Goal: Use online tool/utility

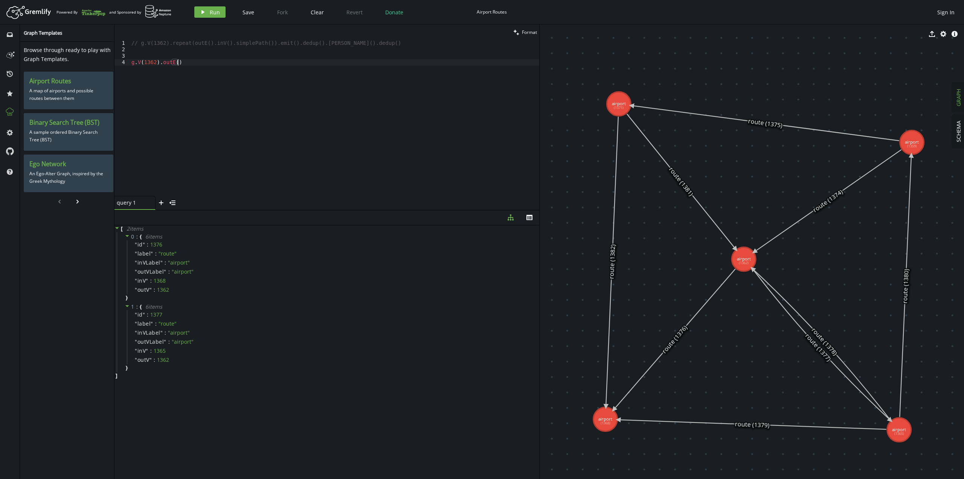
scroll to position [0, 40]
drag, startPoint x: 139, startPoint y: 43, endPoint x: 377, endPoint y: 43, distance: 237.6
click at [377, 43] on div "// g.V(1362).repeat(outE().inV().simplePath()).emit().dedup().bothE().dedup() g…" at bounding box center [334, 124] width 409 height 169
click at [209, 120] on div "// g.V(1362).repeat(outE().inV().simplePath()).emit().dedup().bothE().dedup() g…" at bounding box center [334, 124] width 409 height 169
drag, startPoint x: 230, startPoint y: 105, endPoint x: 114, endPoint y: 58, distance: 125.4
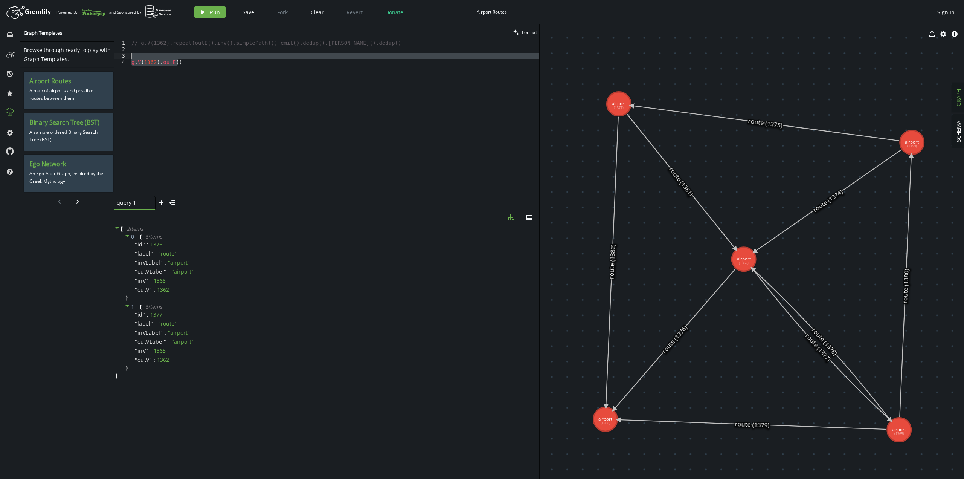
click at [114, 58] on div "inbox history star cog help Graph Templates Browse through ready to play with G…" at bounding box center [482, 251] width 964 height 454
type textarea "g.V(1362).outE()"
type textarea "g.V(1362).repeat(outE().inV().simplePath()).emit().dedup().[PERSON_NAME]().dedu…"
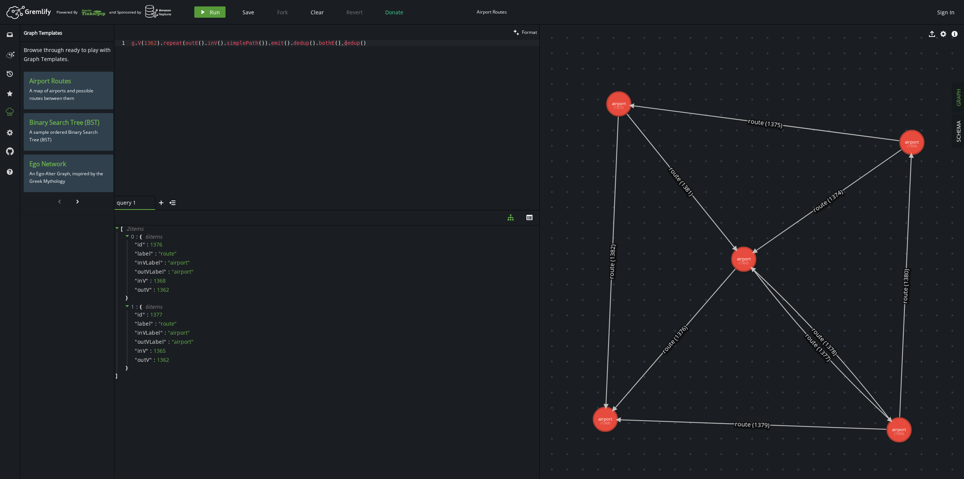
click at [211, 14] on span "Run" at bounding box center [215, 12] width 10 height 7
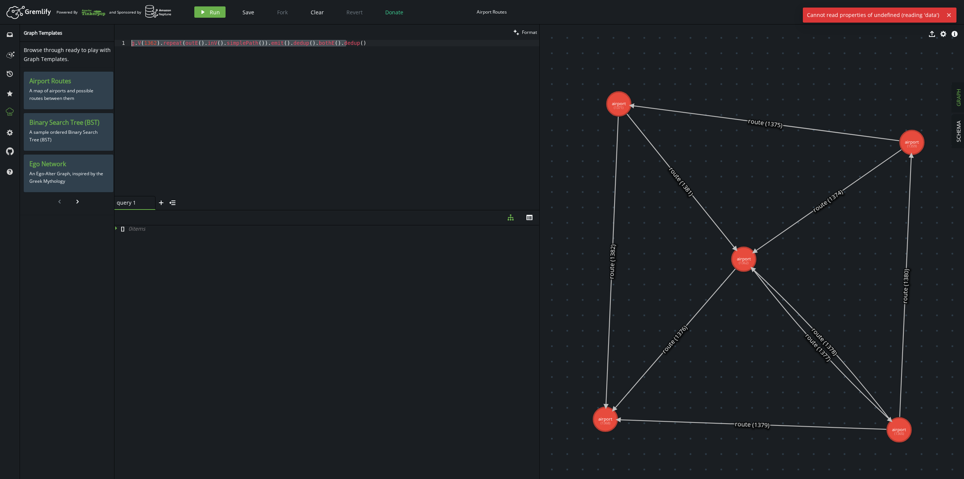
drag, startPoint x: 440, startPoint y: 83, endPoint x: 0, endPoint y: 28, distance: 443.2
click at [0, 28] on div "inbox history star cog help Graph Templates Browse through ready to play with G…" at bounding box center [482, 251] width 964 height 454
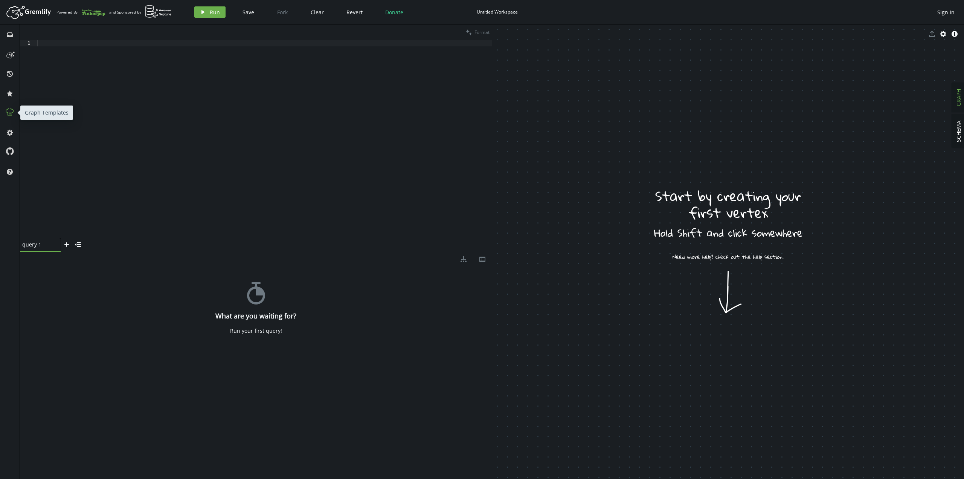
click at [12, 112] on icon at bounding box center [10, 112] width 8 height 8
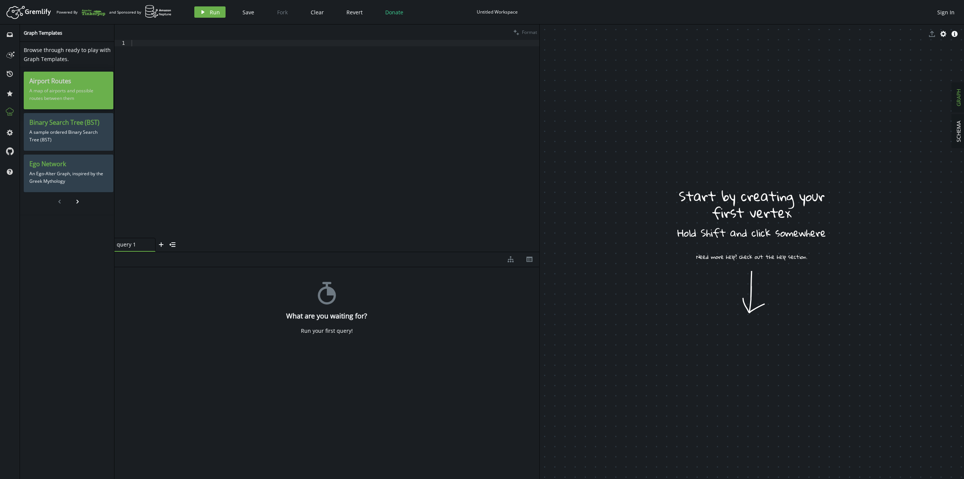
click at [75, 79] on h3 "Airport Routes" at bounding box center [68, 81] width 78 height 8
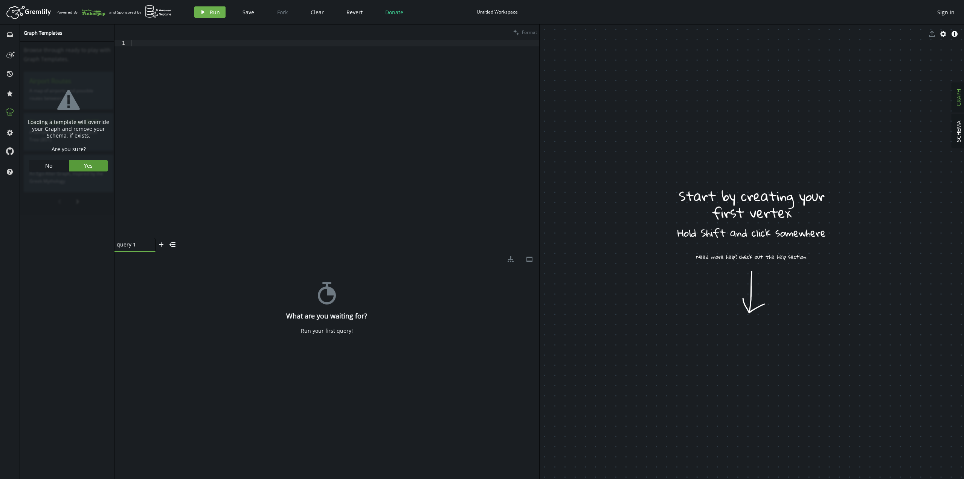
click at [75, 163] on button "Yes" at bounding box center [88, 165] width 39 height 11
click at [210, 82] on div at bounding box center [334, 145] width 409 height 210
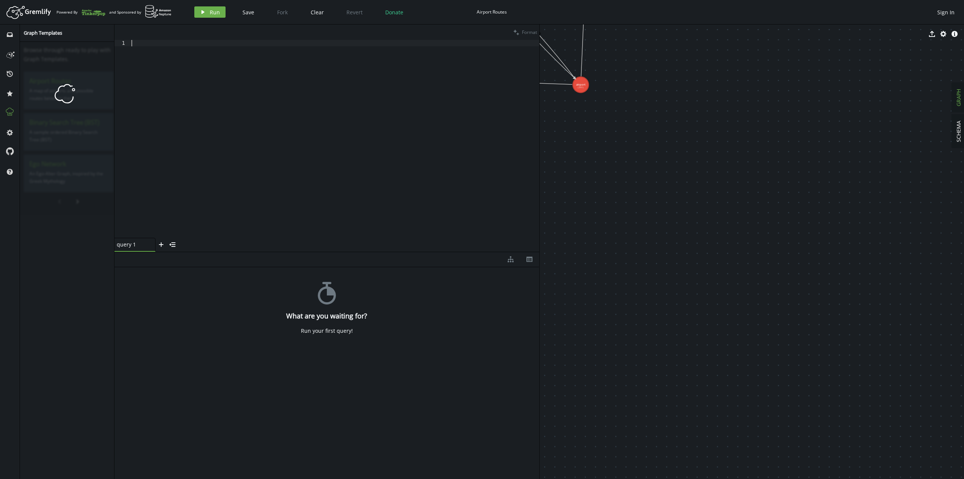
paste textarea "g.V(1362).repeat(outE().inV().simplePath()).emit().dedup().[PERSON_NAME]().dedu…"
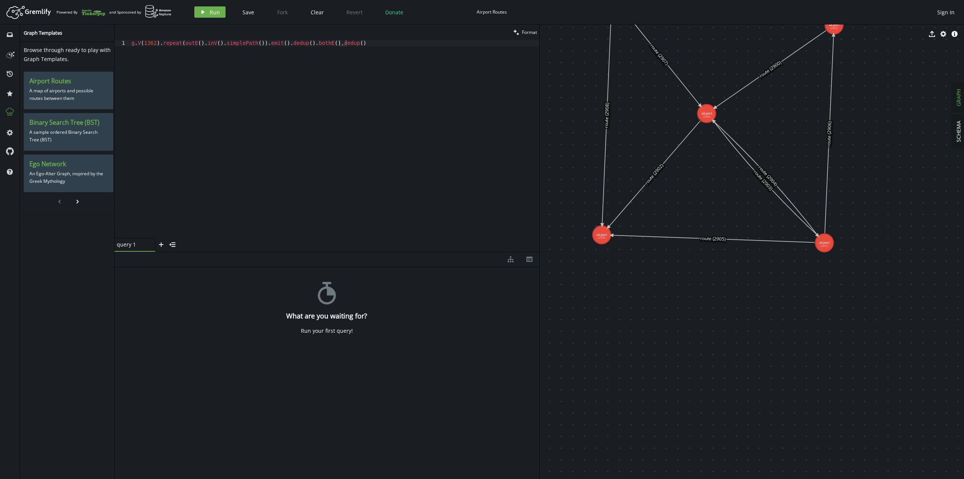
drag, startPoint x: 608, startPoint y: 134, endPoint x: 873, endPoint y: 313, distance: 319.8
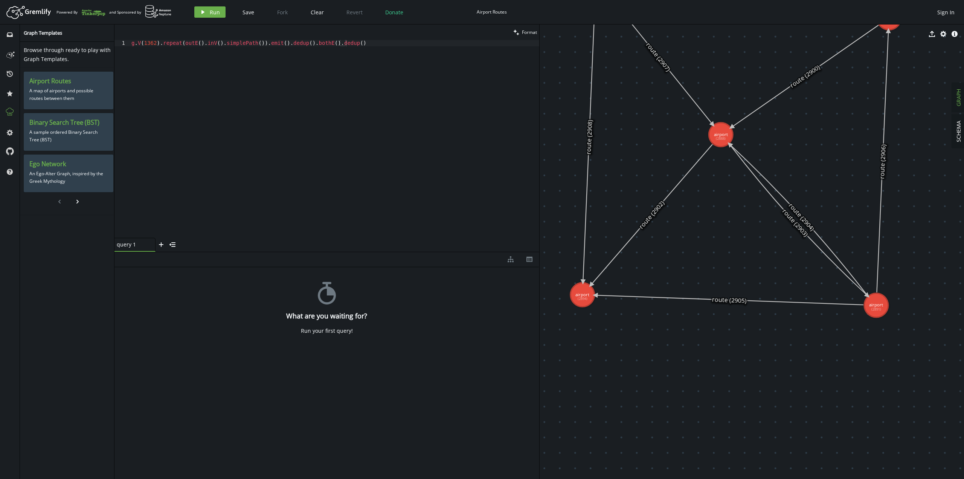
drag, startPoint x: 703, startPoint y: 210, endPoint x: 714, endPoint y: 262, distance: 53.5
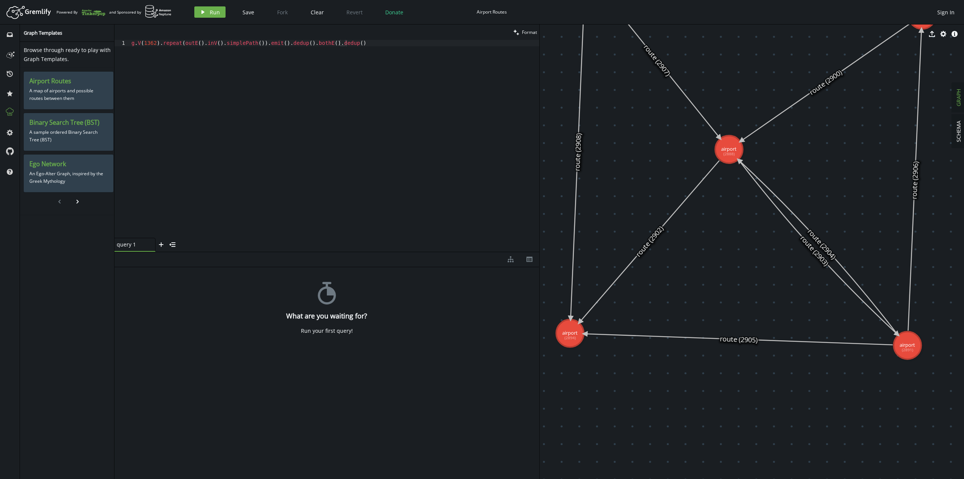
click at [150, 44] on div "g . V ( 1362 ) . repeat ( outE ( ) . inV ( ) . simplePath ( )) . emit ( ) . ded…" at bounding box center [334, 145] width 409 height 210
type textarea "g.V(2888).repeat(outE().inV().simplePath()).emit().dedup().[PERSON_NAME]().dedu…"
click at [212, 13] on span "Run" at bounding box center [215, 12] width 10 height 7
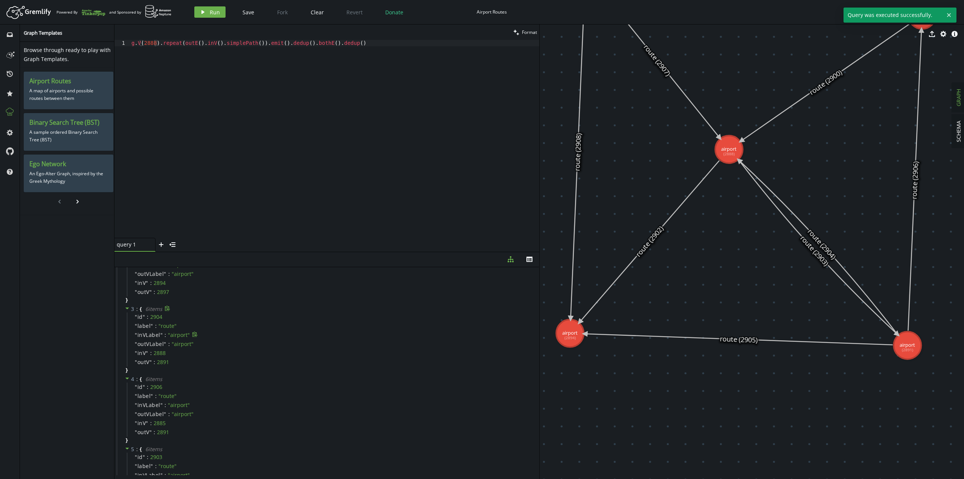
scroll to position [188, 0]
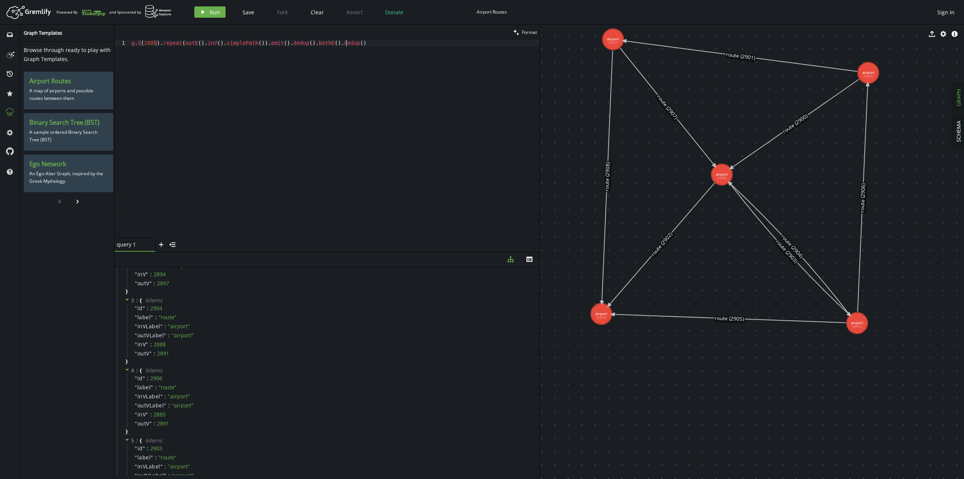
click at [399, 99] on div "g . V ( 2888 ) . repeat ( outE ( ) . inV ( ) . simplePath ( )) . emit ( ) . ded…" at bounding box center [334, 145] width 409 height 210
drag, startPoint x: 401, startPoint y: 87, endPoint x: 41, endPoint y: 20, distance: 365.5
click at [41, 20] on div "Artboard Created with Sketch. Powered By and Sponsored by play Run Save Fork Cl…" at bounding box center [482, 239] width 964 height 479
click at [301, 102] on div "g . V ( 2888 ) . repeat ( outE ( ) . inV ( ) . simplePath ( )) . emit ( ) . ded…" at bounding box center [334, 139] width 409 height 198
drag, startPoint x: 157, startPoint y: 42, endPoint x: 397, endPoint y: 44, distance: 239.9
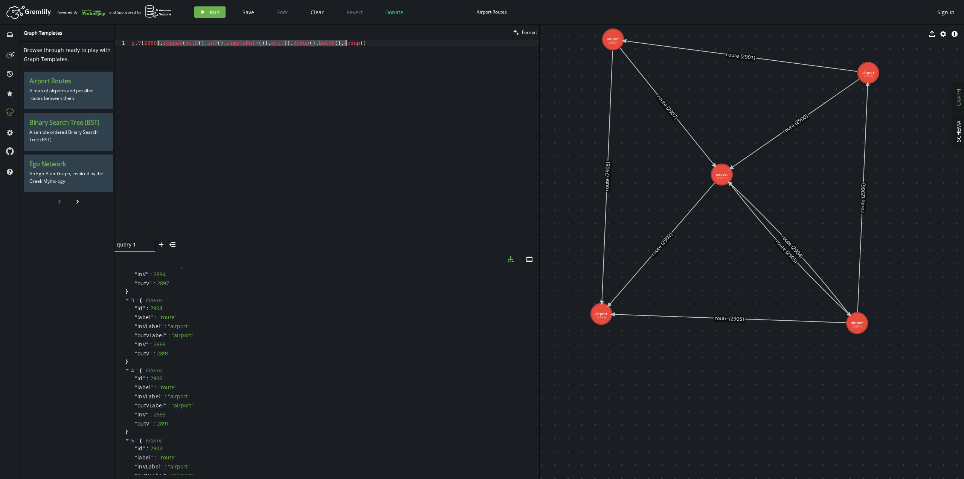
click at [397, 44] on div "g . V ( 2888 ) . repeat ( outE ( ) . inV ( ) . simplePath ( )) . emit ( ) . ded…" at bounding box center [334, 145] width 409 height 210
drag, startPoint x: 242, startPoint y: 66, endPoint x: 239, endPoint y: 64, distance: 4.4
click at [242, 66] on div "g . V ( 2888 ) . repeat ( outE ( ) . inV ( ) . simplePath ( )) . emit ( ) . ded…" at bounding box center [334, 139] width 409 height 198
drag, startPoint x: 158, startPoint y: 42, endPoint x: 414, endPoint y: 43, distance: 255.7
click at [414, 43] on div "g . V ( 2888 ) . repeat ( outE ( ) . inV ( ) . simplePath ( )) . emit ( ) . ded…" at bounding box center [334, 145] width 409 height 210
